Goal: Transaction & Acquisition: Purchase product/service

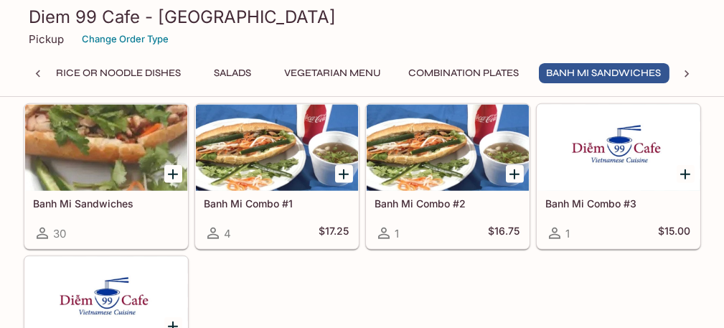
scroll to position [0, 287]
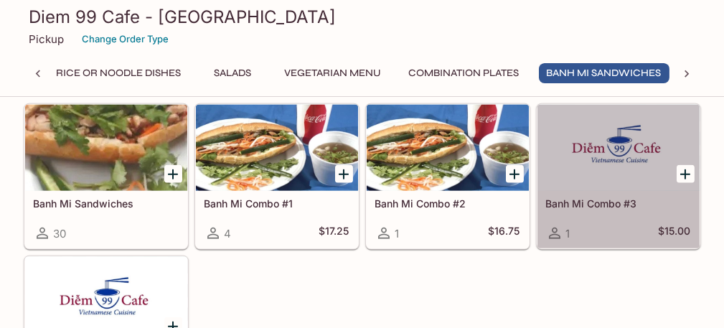
click at [638, 146] on div at bounding box center [618, 148] width 162 height 86
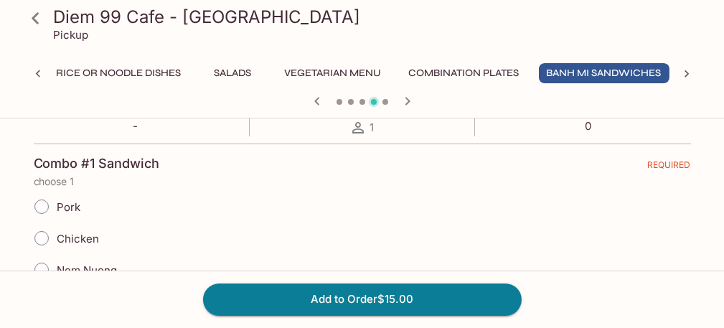
scroll to position [359, 0]
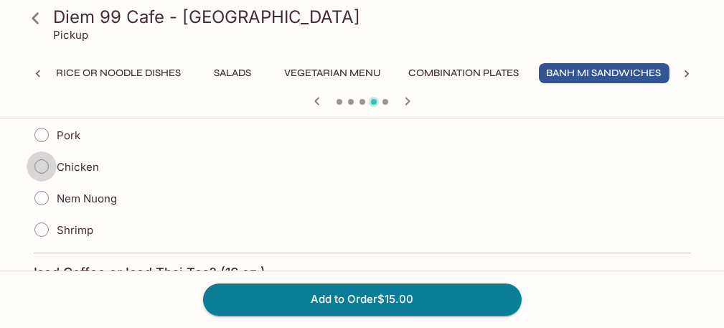
click at [39, 165] on input "Chicken" at bounding box center [42, 166] width 30 height 30
radio input "true"
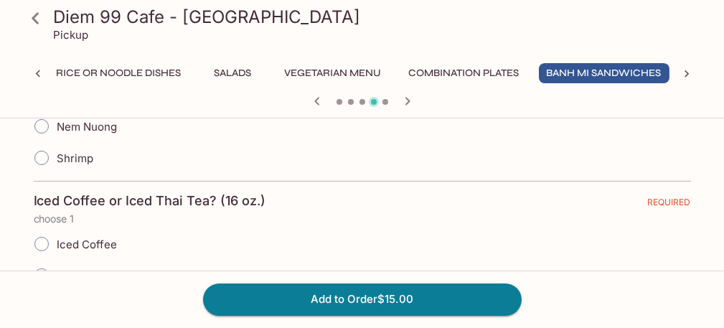
scroll to position [502, 0]
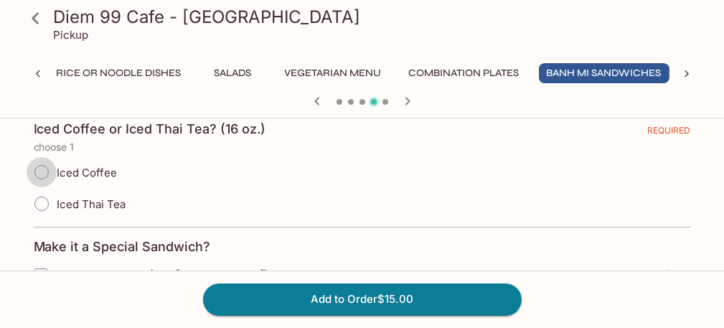
click at [43, 168] on input "Iced Coffee" at bounding box center [42, 172] width 30 height 30
radio input "true"
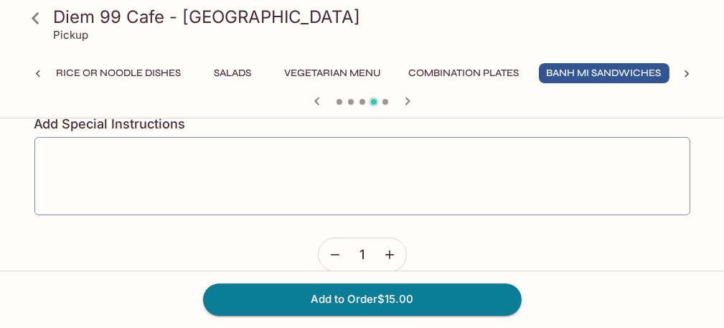
scroll to position [989, 0]
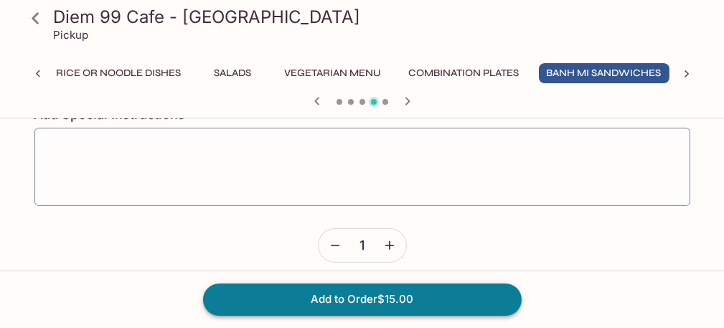
click at [382, 298] on button "Add to Order $15.00" at bounding box center [362, 299] width 319 height 32
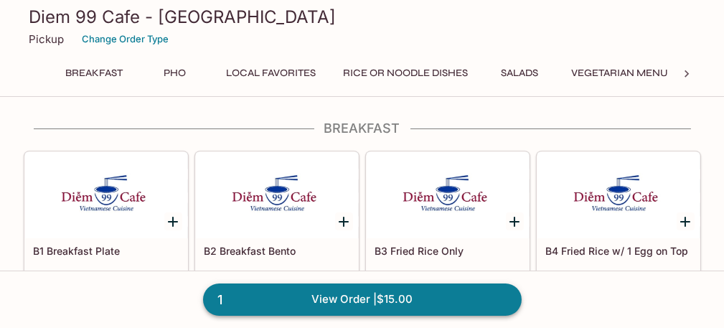
click at [380, 297] on link "1 View Order | $15.00" at bounding box center [362, 299] width 319 height 32
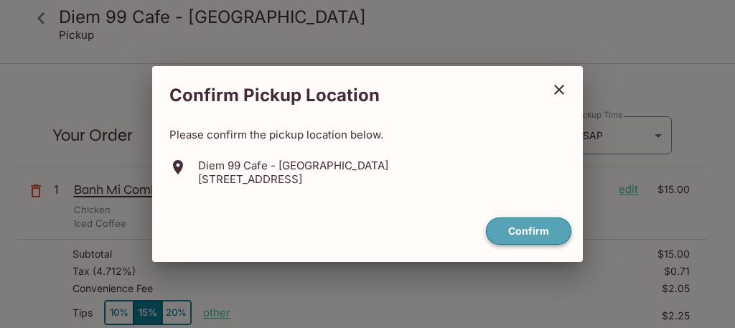
click at [535, 229] on button "Confirm" at bounding box center [528, 231] width 85 height 28
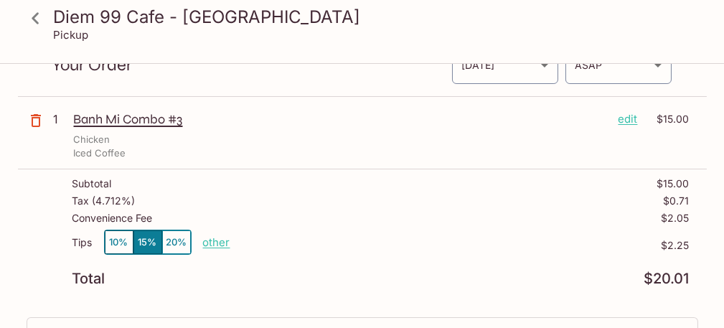
scroll to position [72, 0]
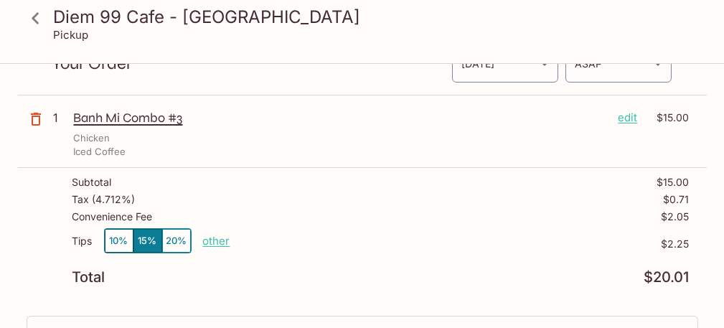
click at [207, 239] on p "other" at bounding box center [216, 241] width 27 height 14
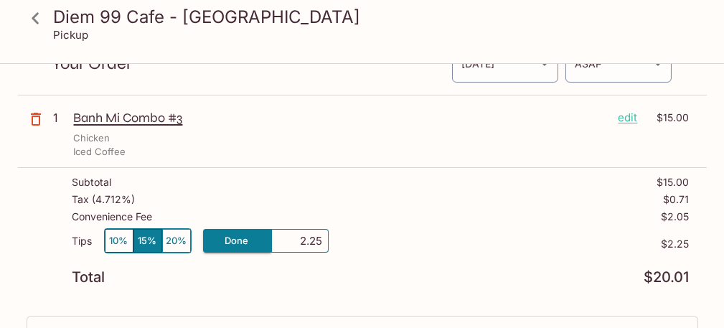
drag, startPoint x: 296, startPoint y: 237, endPoint x: 394, endPoint y: 239, distance: 98.3
click at [394, 239] on div "Tips 10% 15% 20% Done 2.25 $2.25" at bounding box center [380, 249] width 617 height 42
type input "0.00"
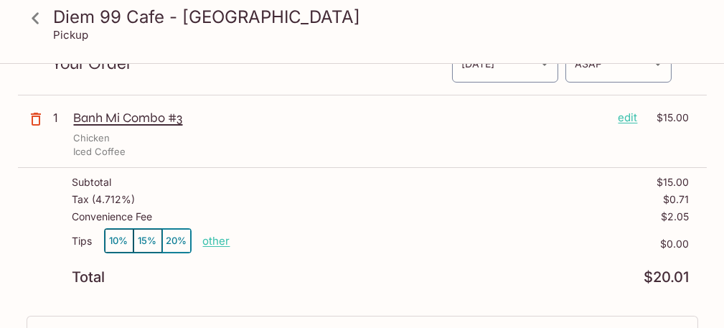
click at [394, 239] on p "$0.00" at bounding box center [459, 243] width 459 height 11
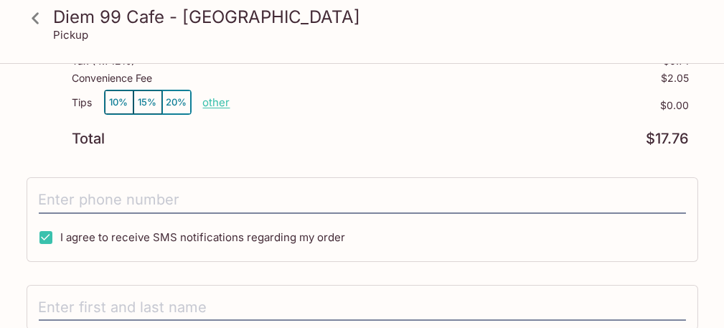
scroll to position [215, 0]
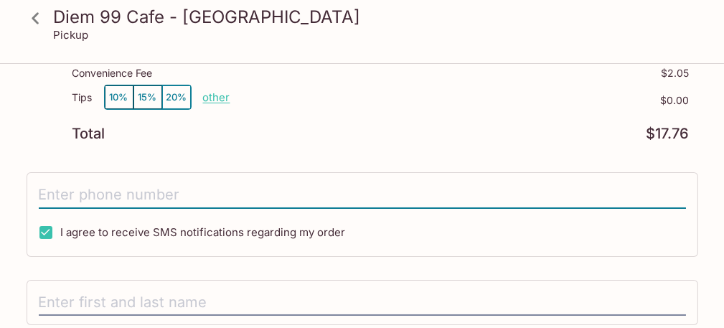
click at [105, 192] on input "tel" at bounding box center [362, 195] width 647 height 27
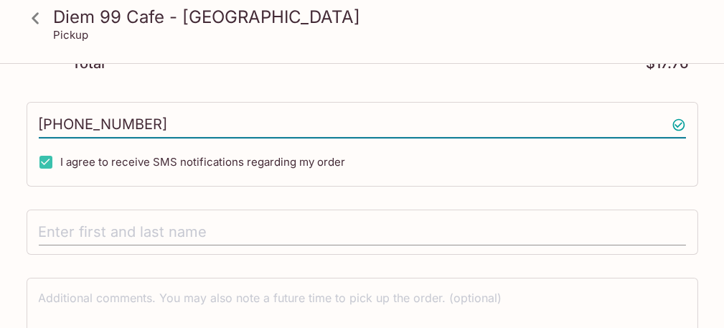
scroll to position [287, 0]
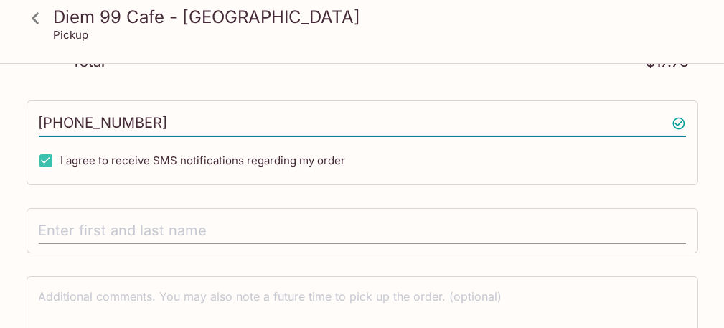
type input "[PHONE_NUMBER]"
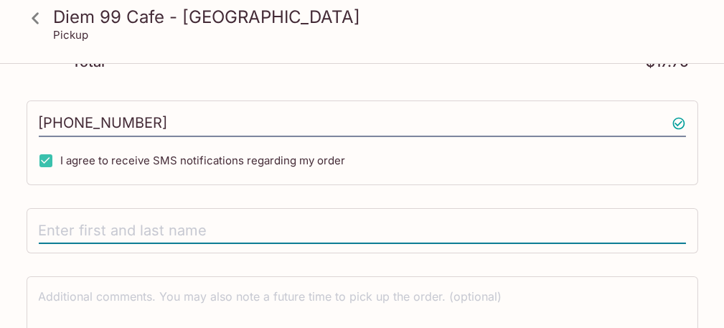
click at [105, 222] on input "text" at bounding box center [362, 230] width 647 height 27
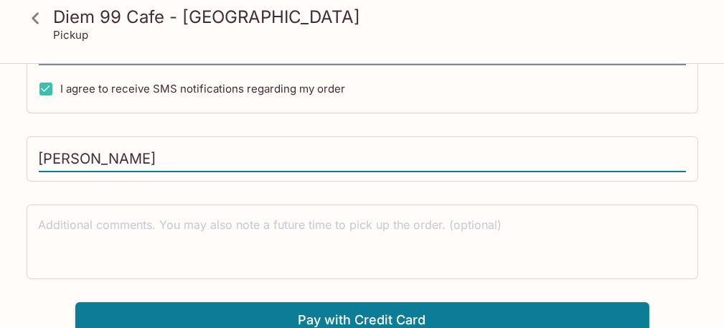
scroll to position [362, 0]
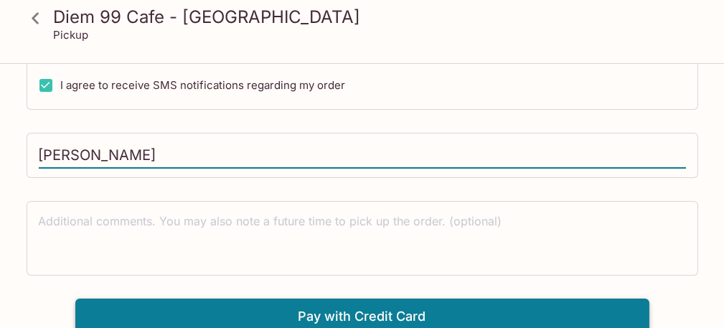
type input "[PERSON_NAME]"
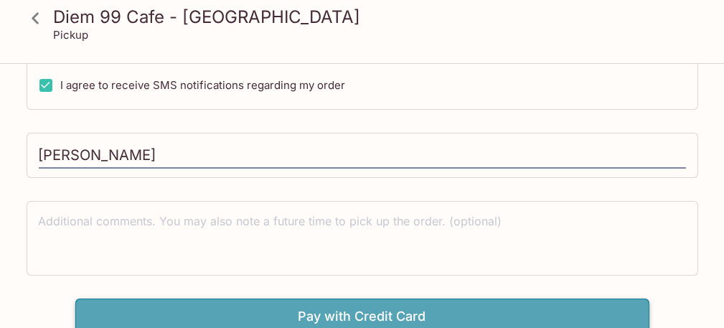
click at [387, 314] on button "Pay with Credit Card" at bounding box center [362, 316] width 574 height 36
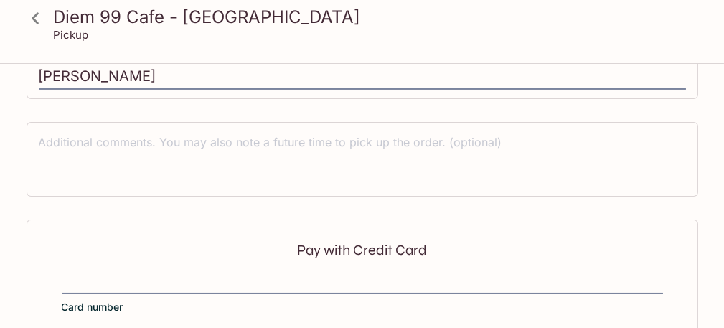
scroll to position [577, 0]
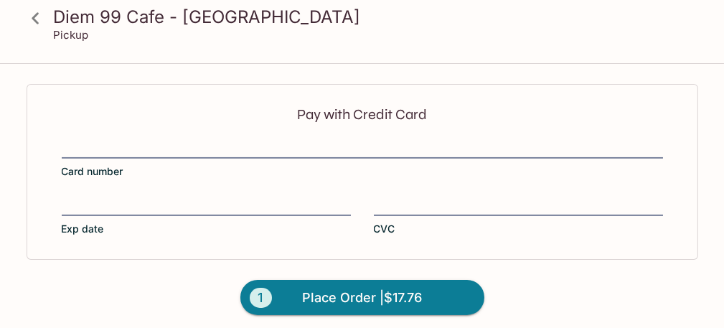
click at [198, 138] on div at bounding box center [362, 148] width 601 height 20
click at [198, 139] on input "Card number" at bounding box center [362, 139] width 601 height 1
click at [527, 282] on form "Pay with Credit Card Card number Exp date CVC 1 Place Order | $17.76" at bounding box center [362, 209] width 689 height 251
click at [328, 291] on span "Place Order | $17.76" at bounding box center [362, 297] width 120 height 23
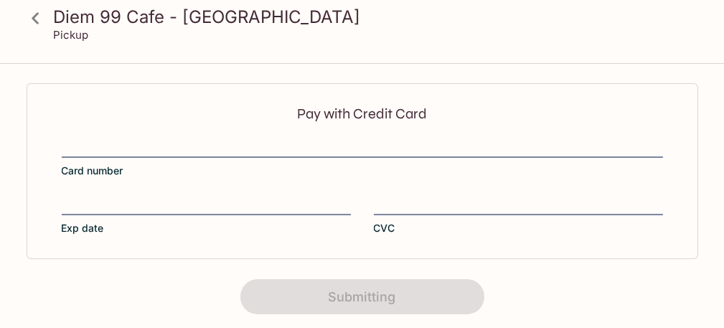
scroll to position [508, 0]
